Goal: Transaction & Acquisition: Book appointment/travel/reservation

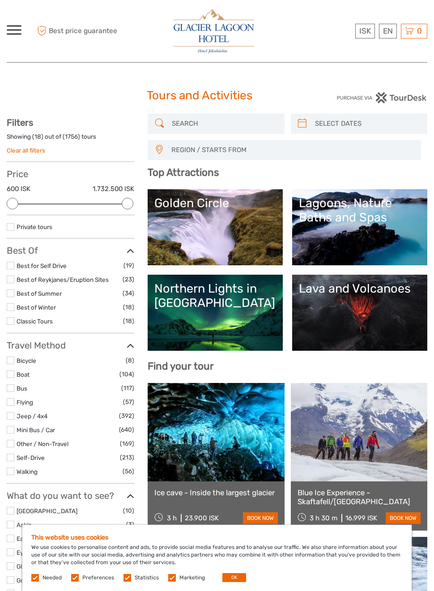
select select
click at [0, 0] on link "Deutsch" at bounding box center [0, 0] width 0 height 0
click at [19, 33] on div at bounding box center [14, 30] width 15 height 10
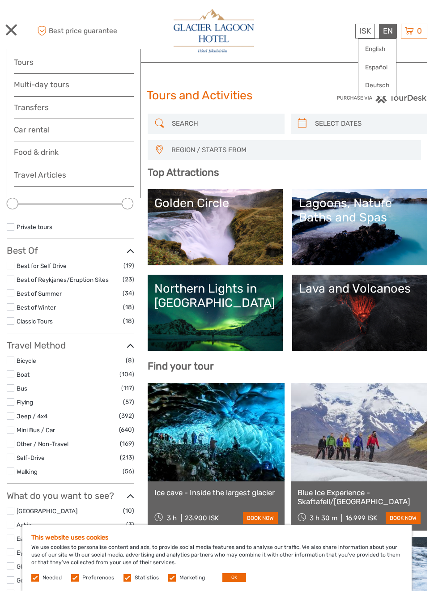
click at [13, 28] on span at bounding box center [11, 30] width 12 height 12
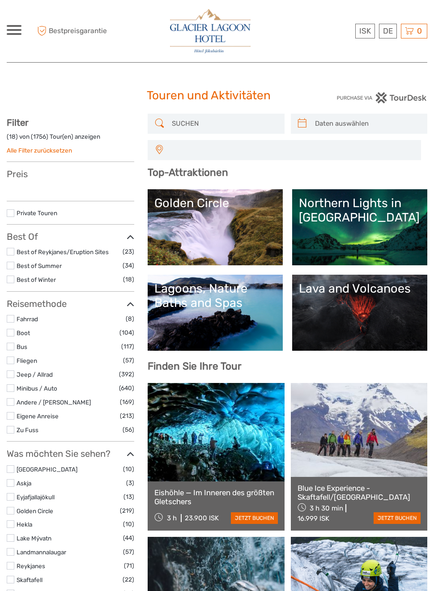
select select
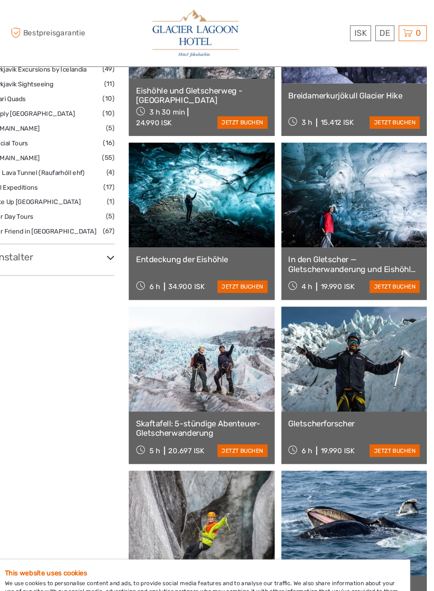
scroll to position [1019, 0]
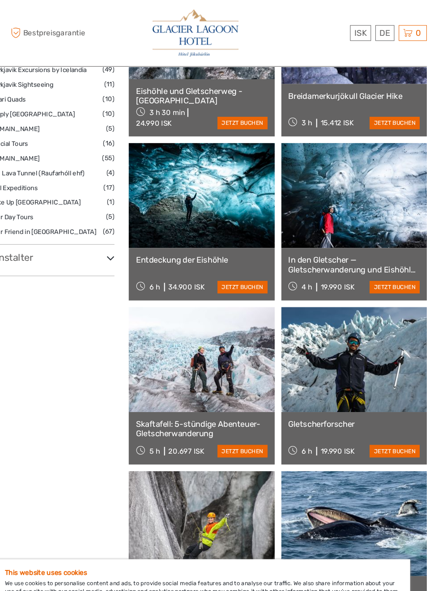
click at [0, 0] on link "€" at bounding box center [0, 0] width 0 height 0
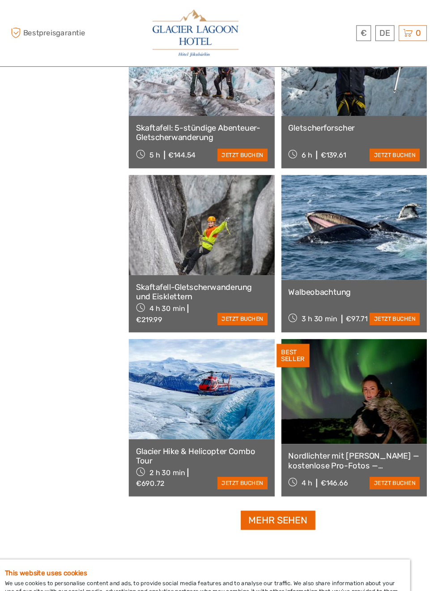
scroll to position [1295, 0]
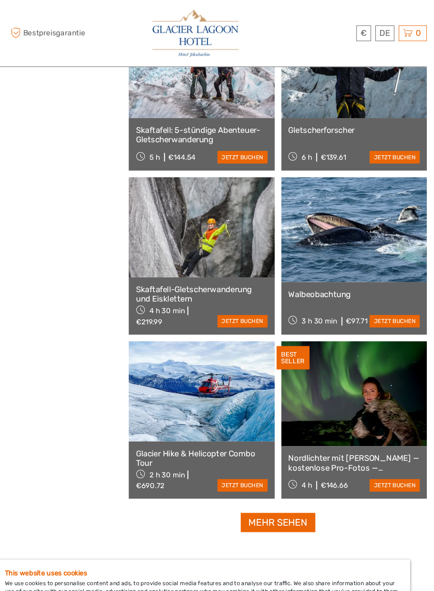
click at [327, 243] on link at bounding box center [359, 215] width 137 height 98
